Goal: Find specific page/section: Find specific page/section

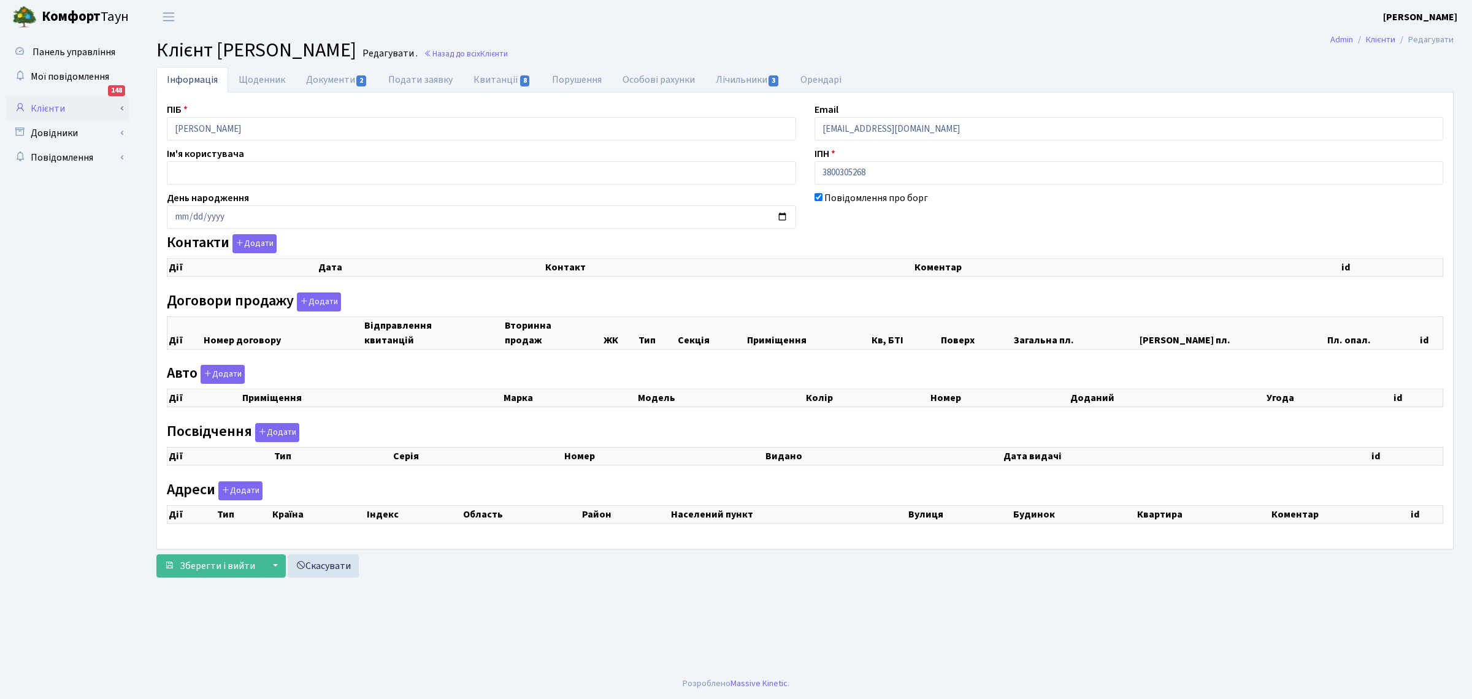
click at [39, 112] on link "Клієнти" at bounding box center [67, 108] width 123 height 25
click at [47, 107] on link "Клієнти" at bounding box center [67, 108] width 123 height 25
click at [47, 106] on link "Клієнти" at bounding box center [67, 108] width 123 height 25
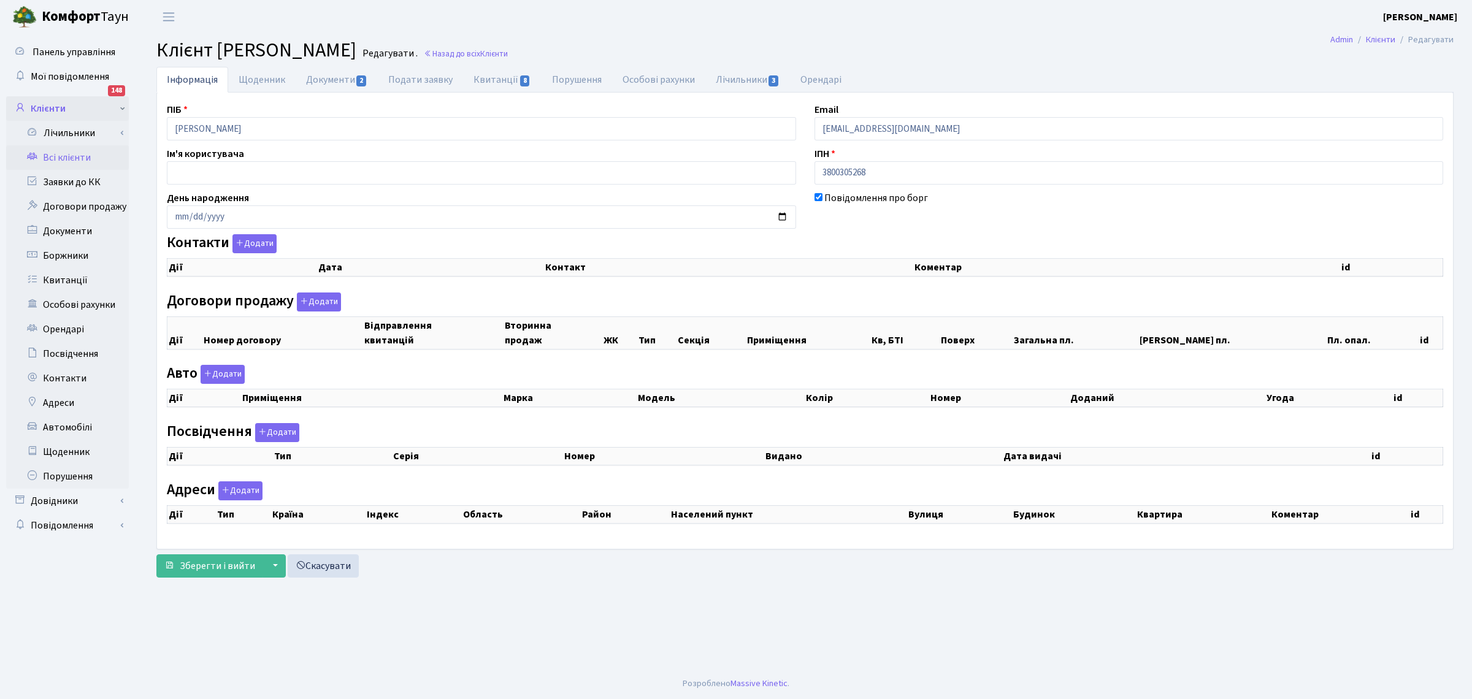
click at [50, 106] on link "Клієнти" at bounding box center [67, 108] width 123 height 25
click at [72, 158] on link "Всі клієнти" at bounding box center [67, 157] width 123 height 25
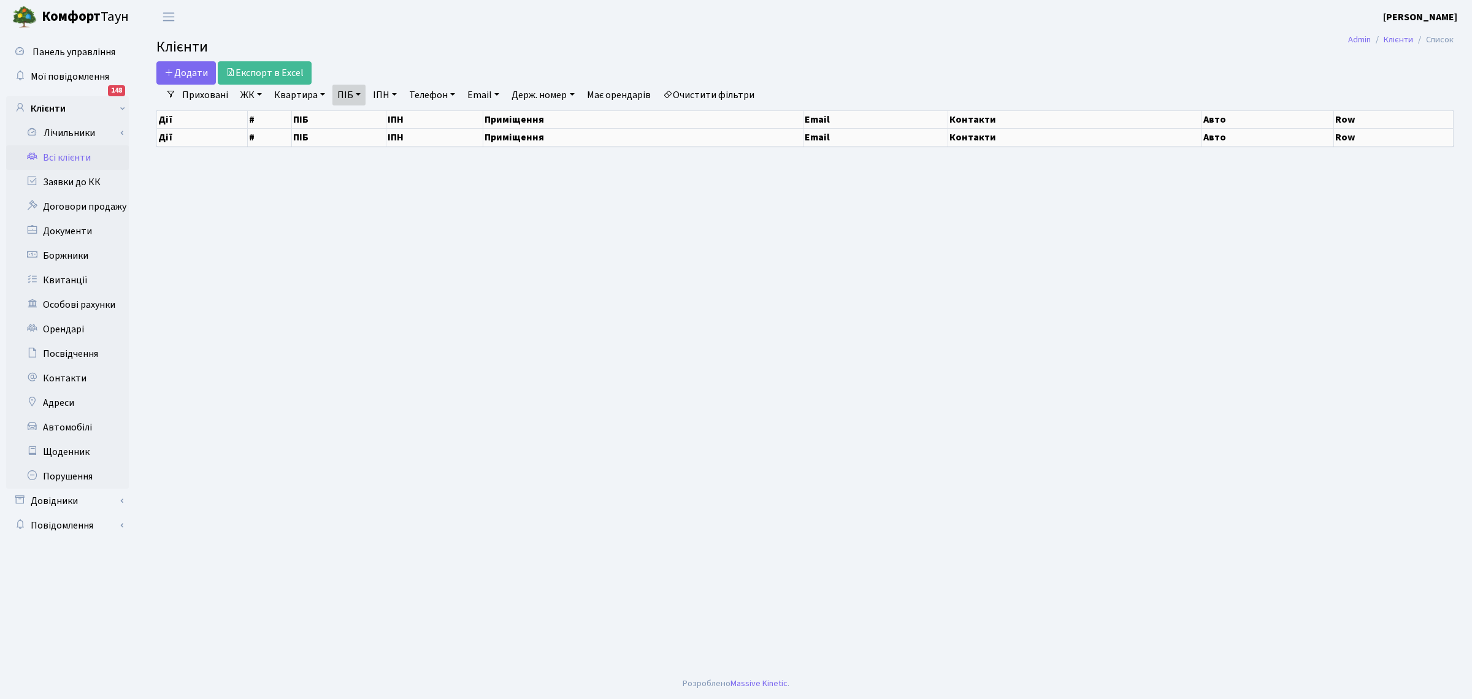
select select "25"
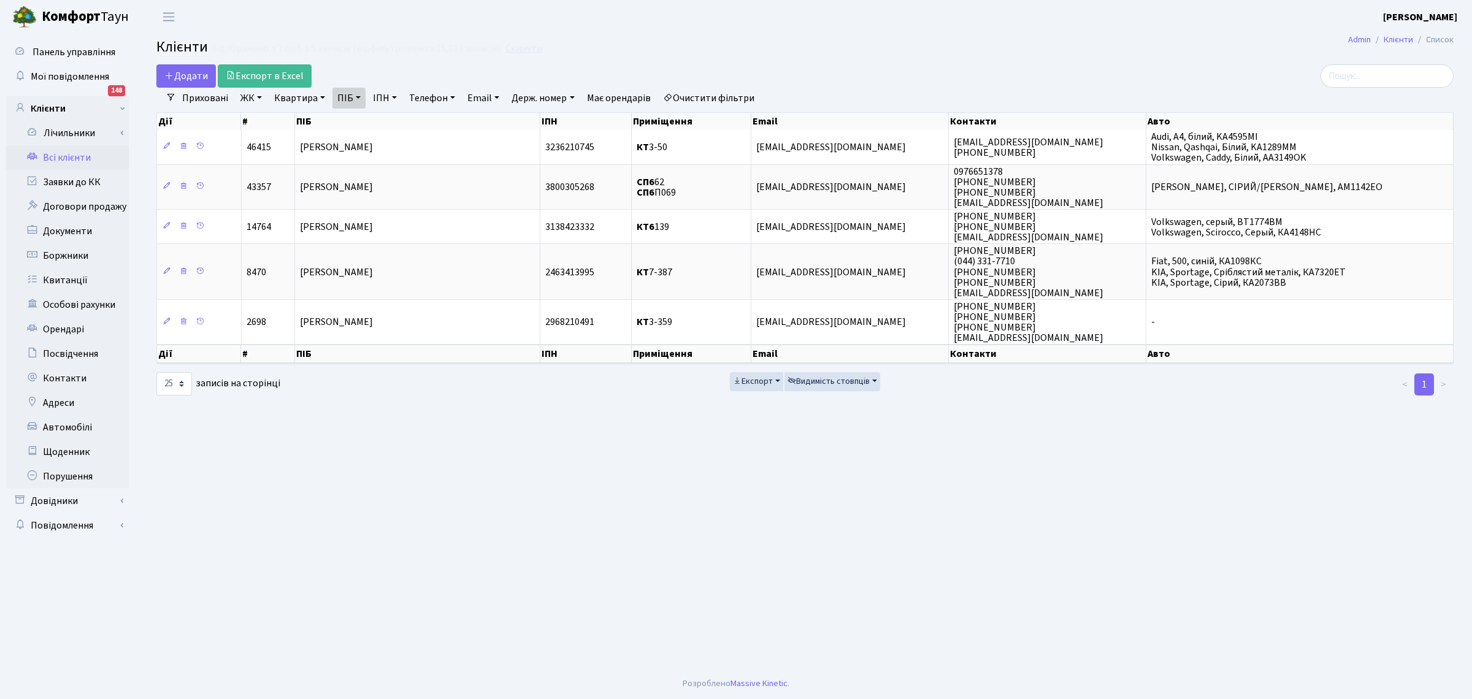
click at [509, 48] on link "Скинути" at bounding box center [523, 49] width 37 height 12
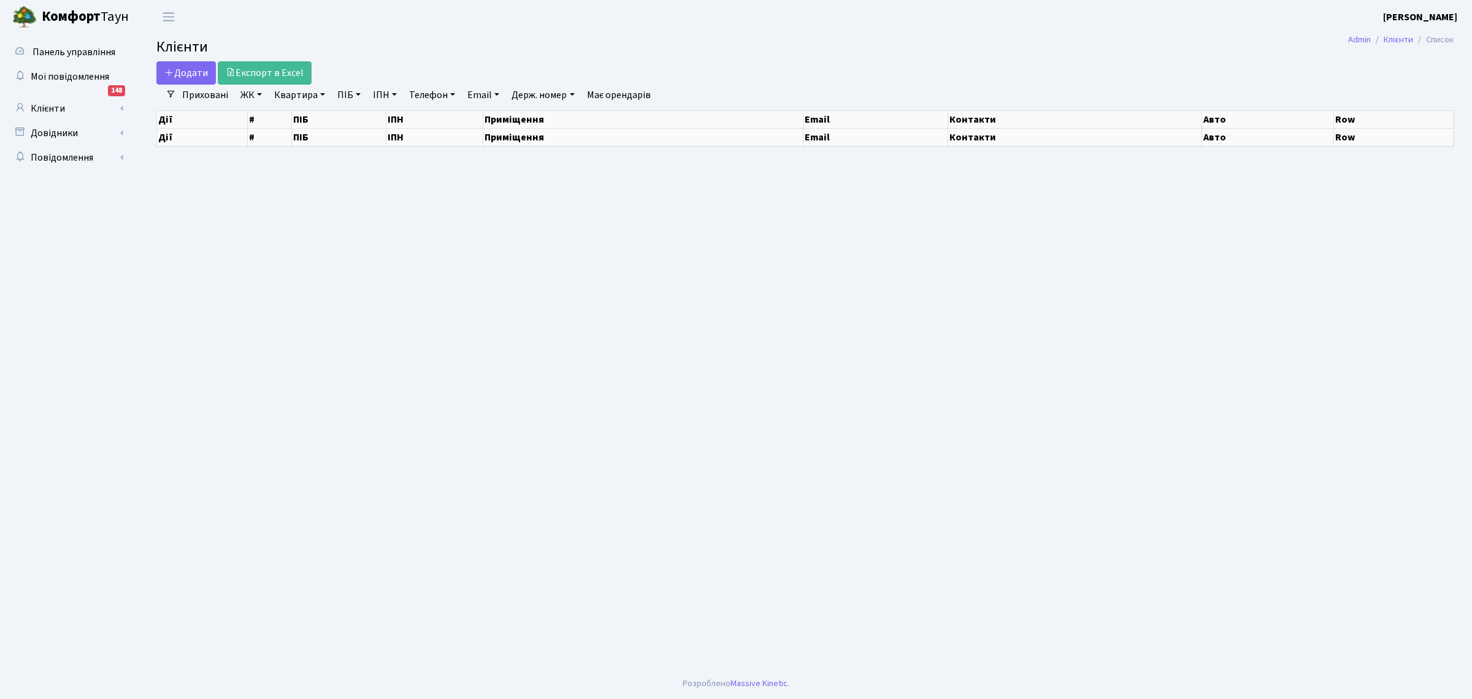
click at [339, 93] on link "ПІБ" at bounding box center [348, 95] width 33 height 21
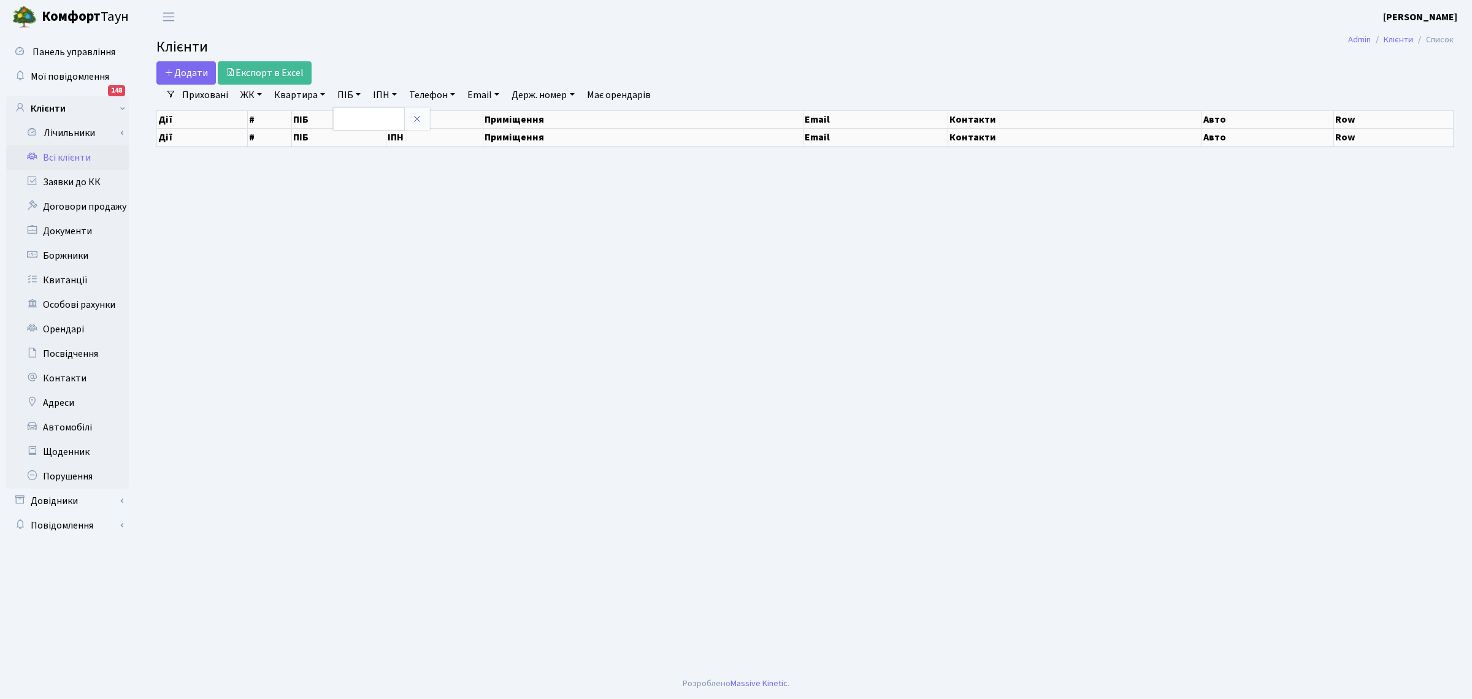
select select "25"
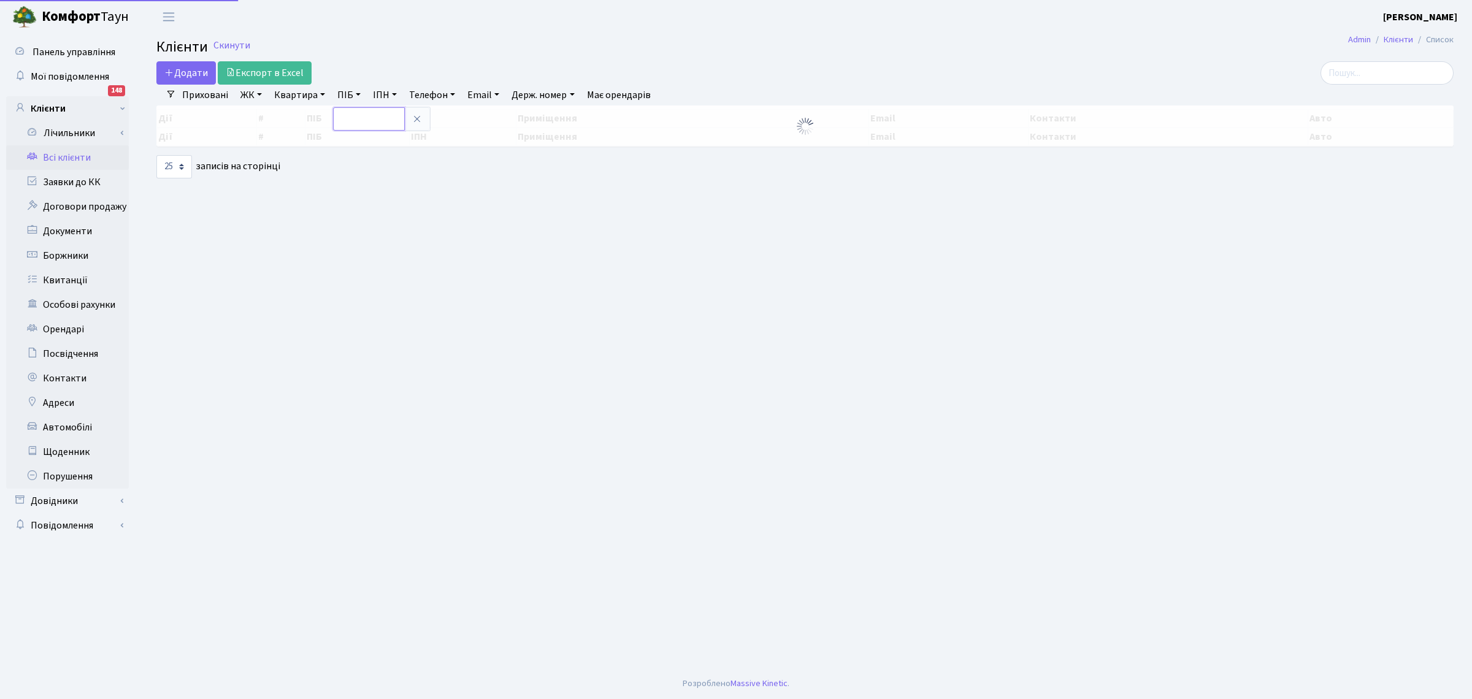
click at [354, 120] on input "text" at bounding box center [369, 118] width 72 height 23
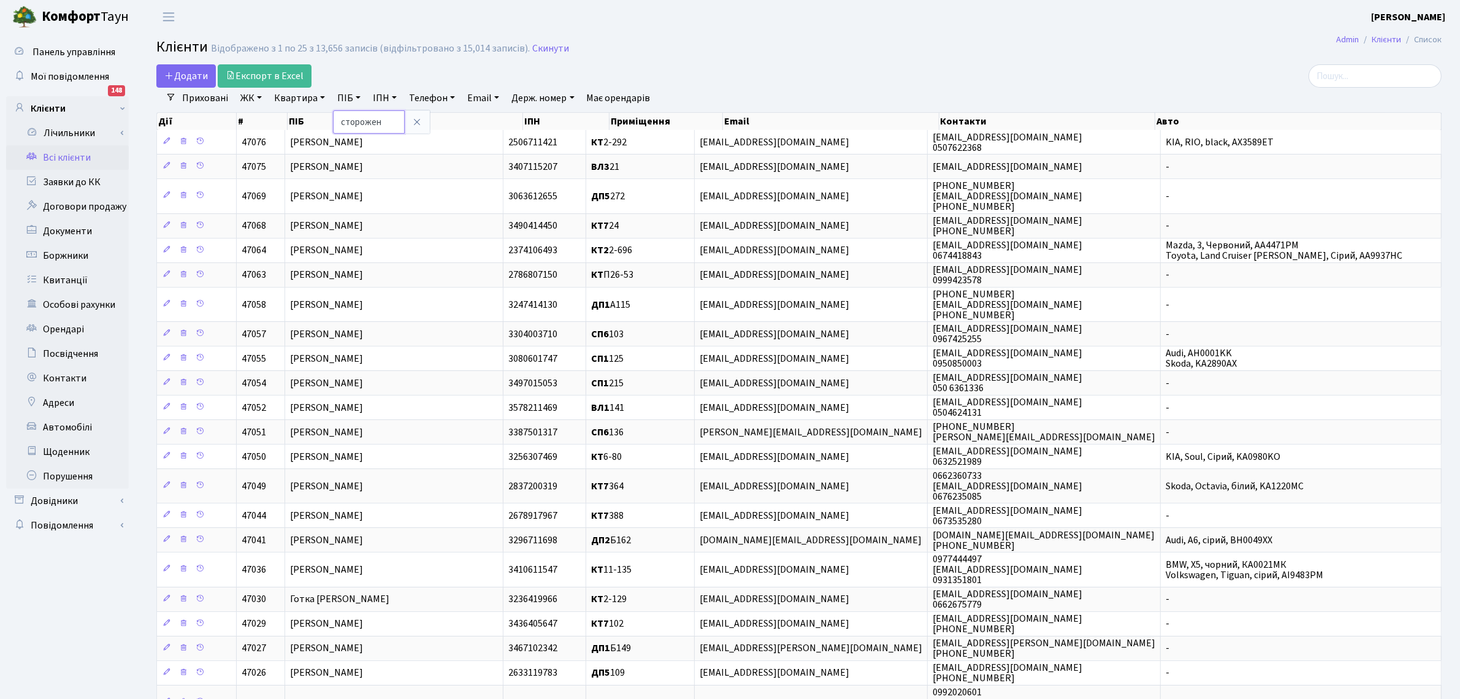
type input "сторожен"
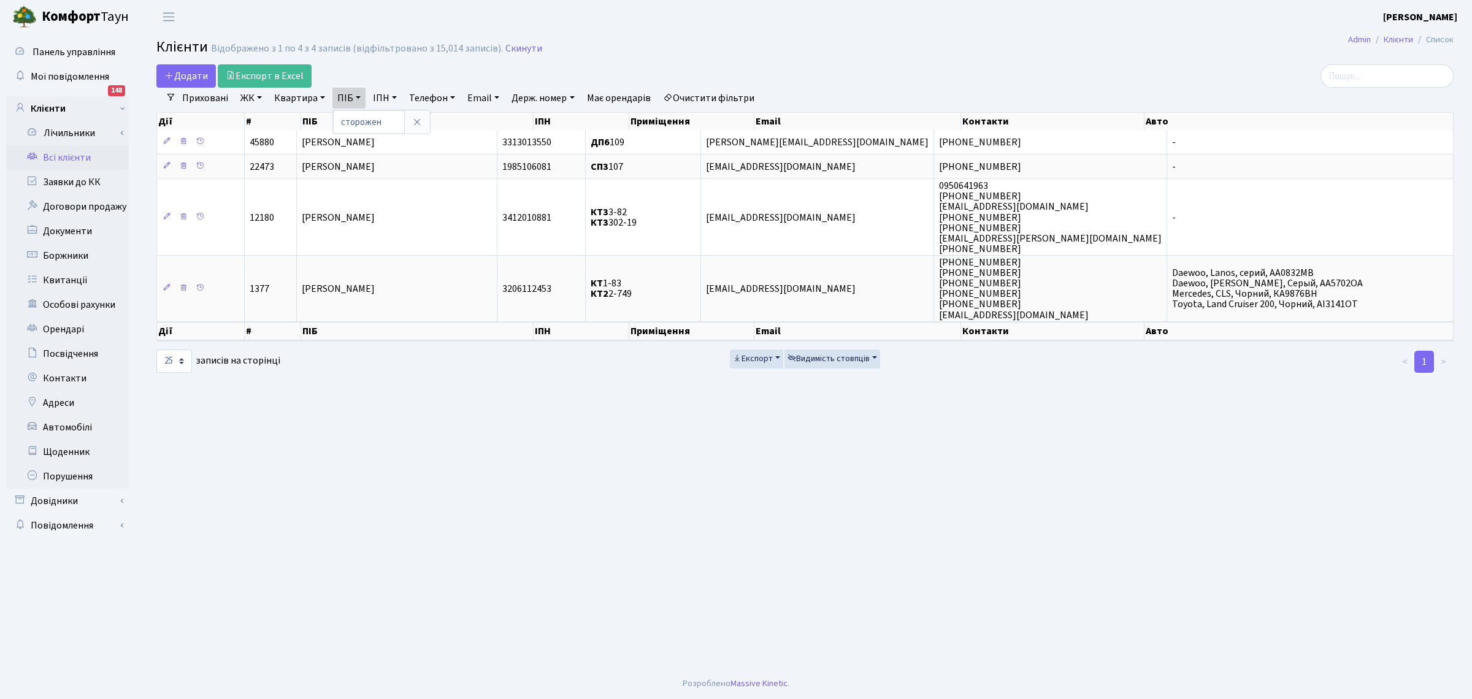
click at [1124, 436] on main "Admin Клієнти Список Клієнти Відображено з 1 по 4 з 4 записів (відфільтровано з…" at bounding box center [805, 351] width 1334 height 635
drag, startPoint x: 871, startPoint y: 483, endPoint x: 865, endPoint y: 440, distance: 44.0
click at [867, 482] on main "Admin Клієнти Список Клієнти Відображено з 1 по 4 з 4 записів (відфільтровано з…" at bounding box center [805, 351] width 1334 height 635
